Goal: Transaction & Acquisition: Download file/media

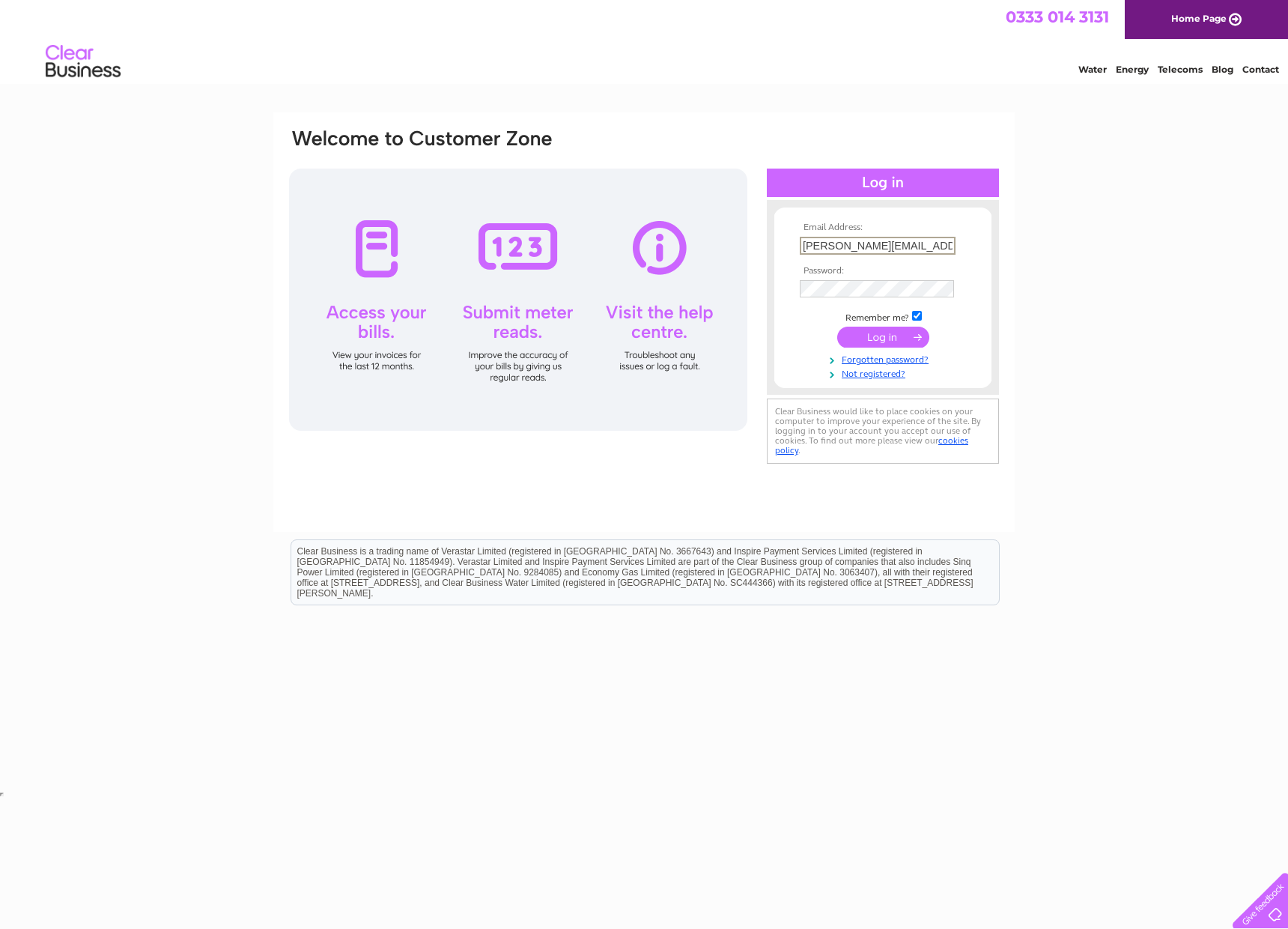
type input "jennifer.wong@crandale.com"
click at [883, 336] on input "submit" at bounding box center [883, 336] width 92 height 21
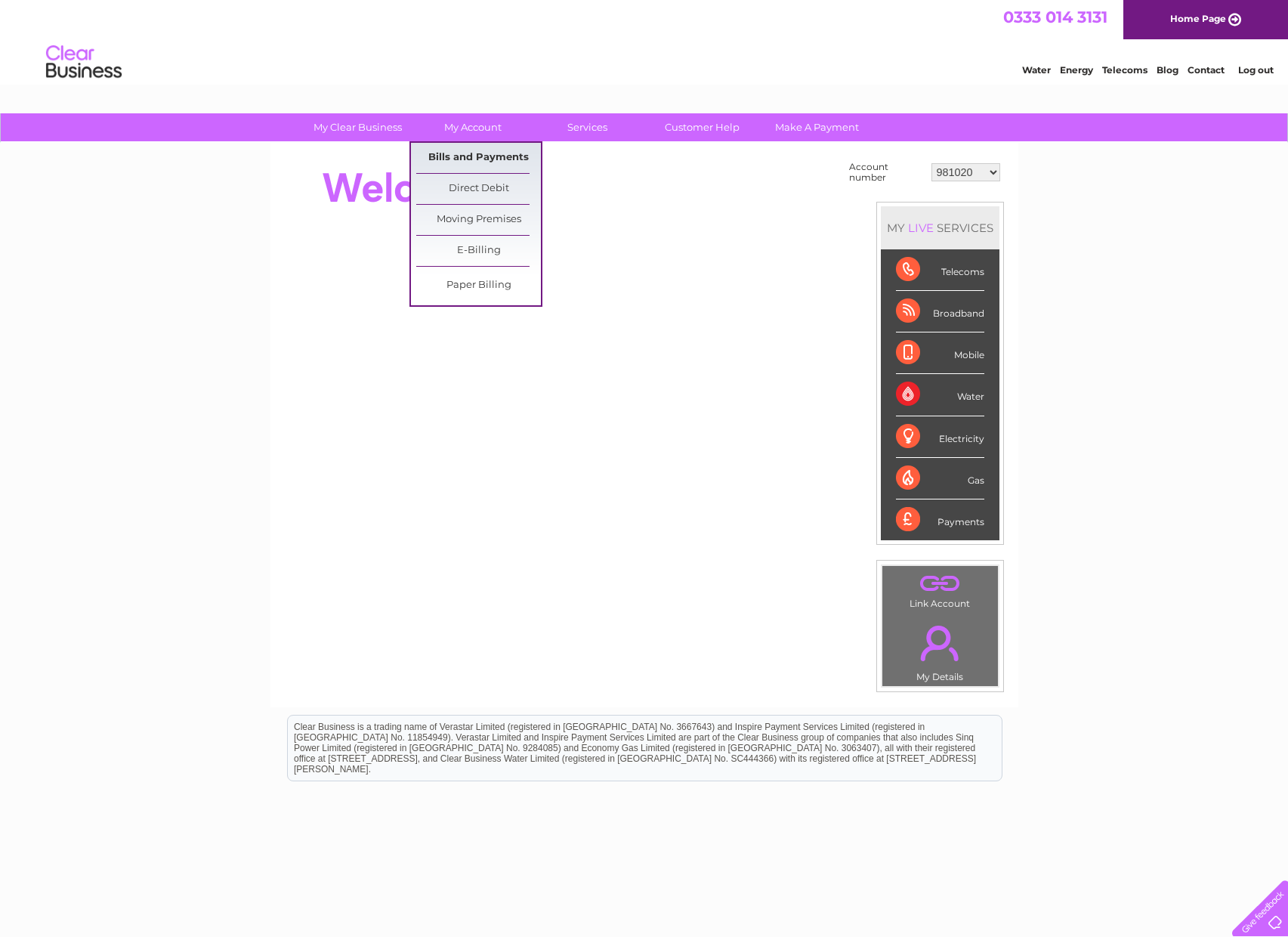
click at [472, 155] on link "Bills and Payments" at bounding box center [479, 158] width 125 height 30
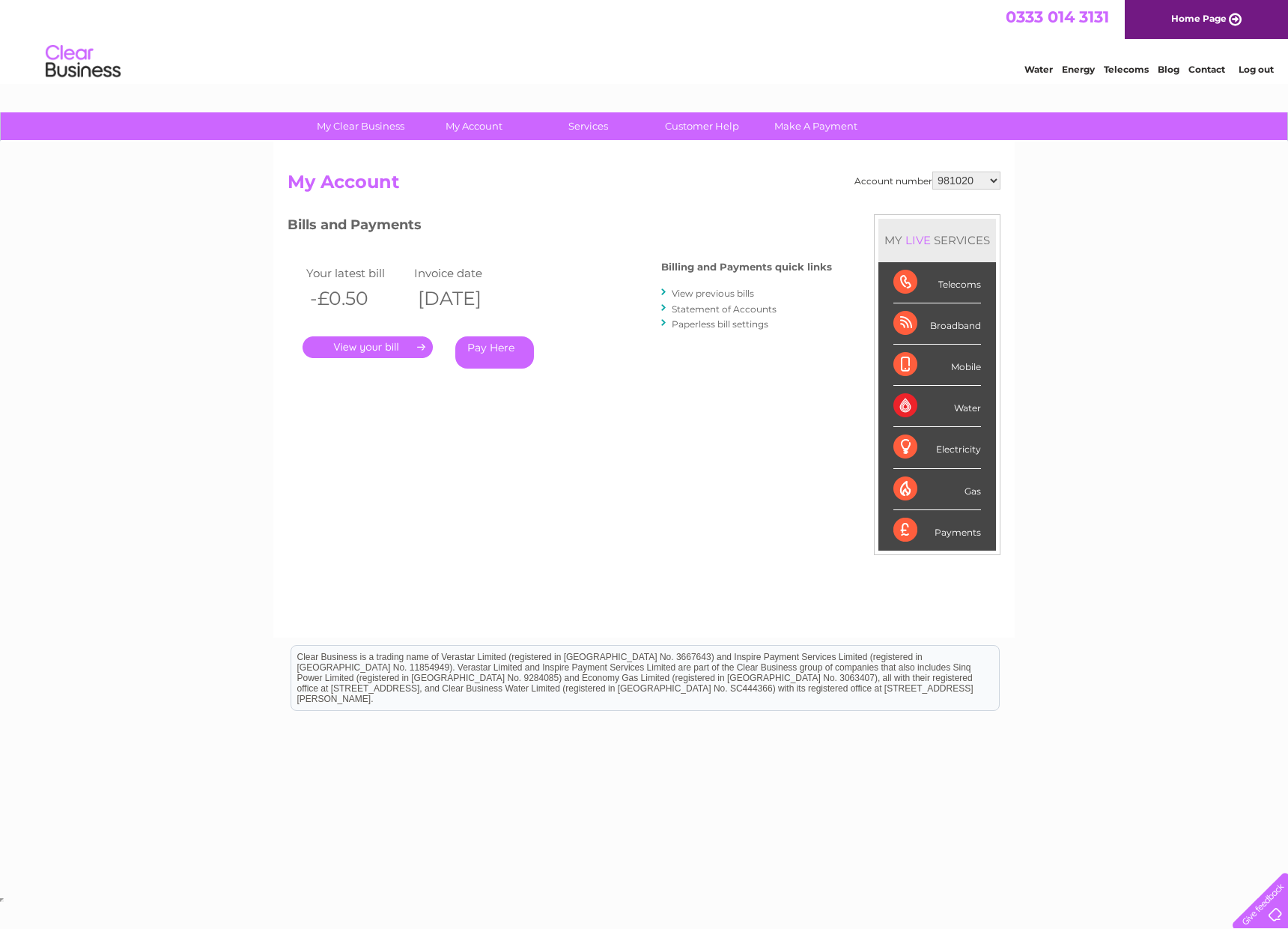
select select "992267"
click at [365, 348] on link "." at bounding box center [368, 347] width 130 height 21
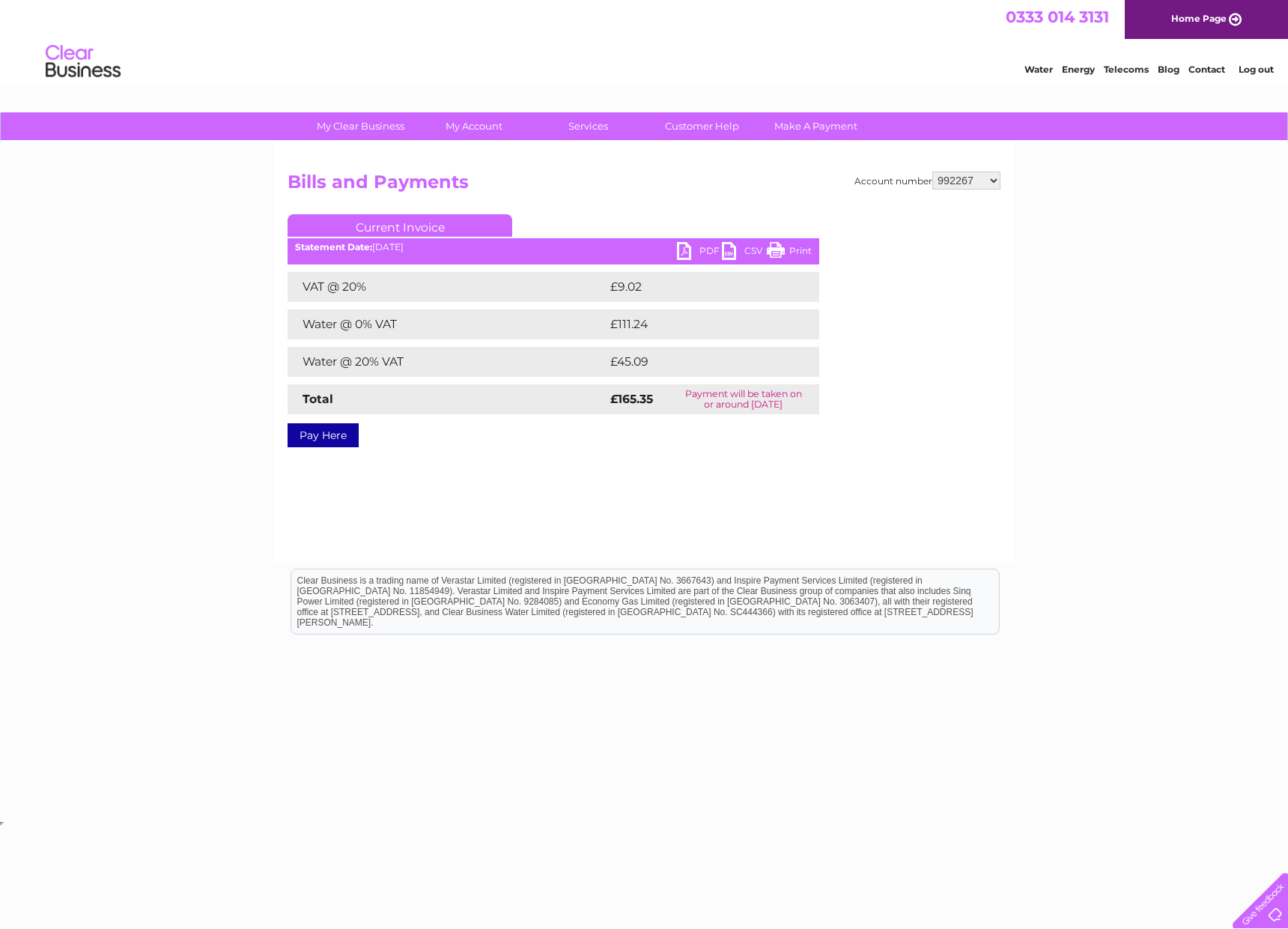
click at [690, 246] on link "PDF" at bounding box center [699, 252] width 45 height 21
select select "30274059"
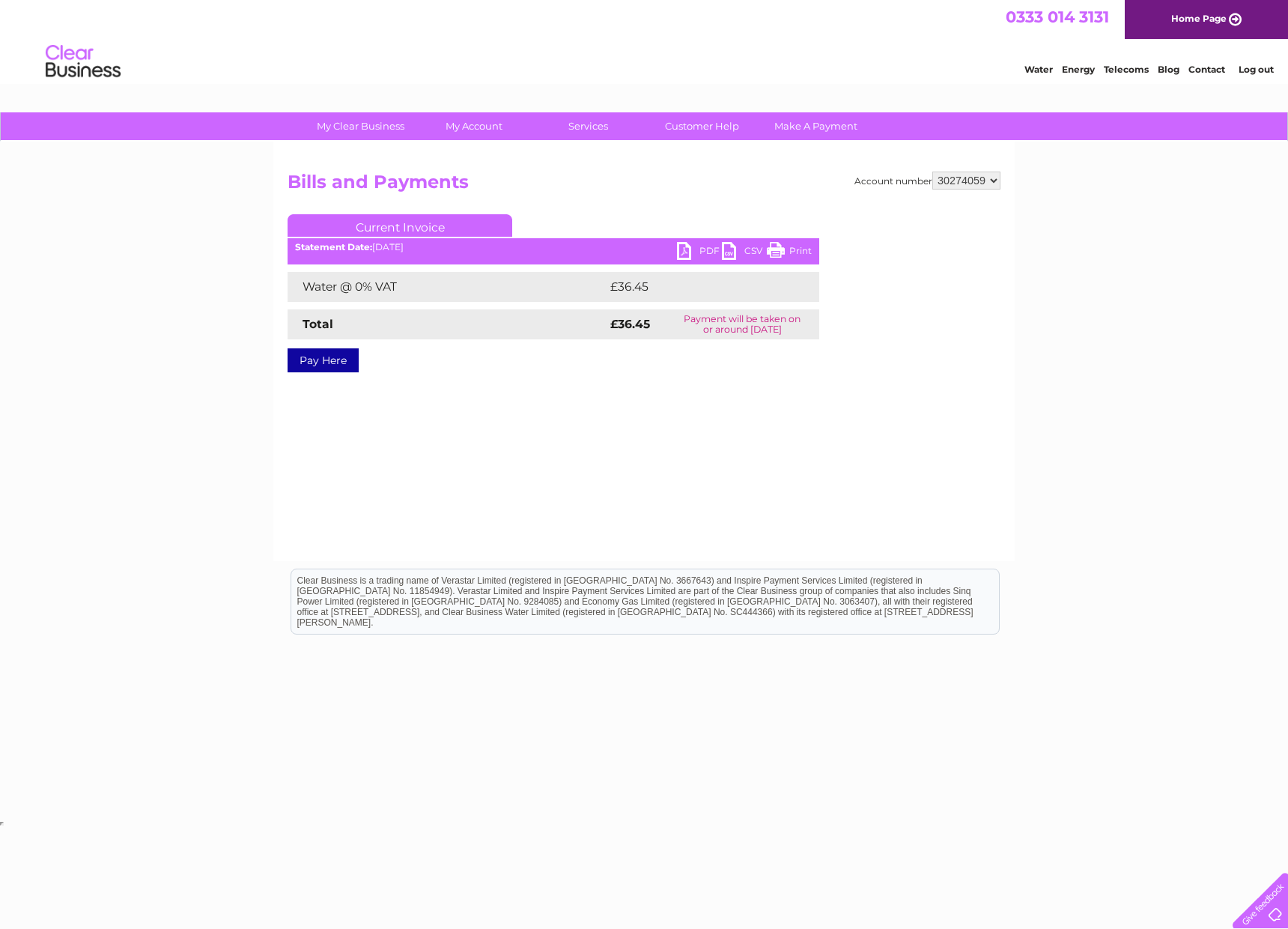
click at [688, 249] on link "PDF" at bounding box center [699, 252] width 45 height 21
